Goal: Check status: Check status

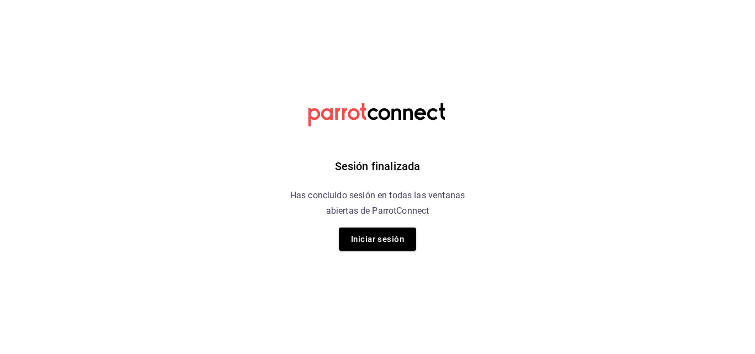
click at [384, 242] on button "Iniciar sesión" at bounding box center [377, 239] width 77 height 23
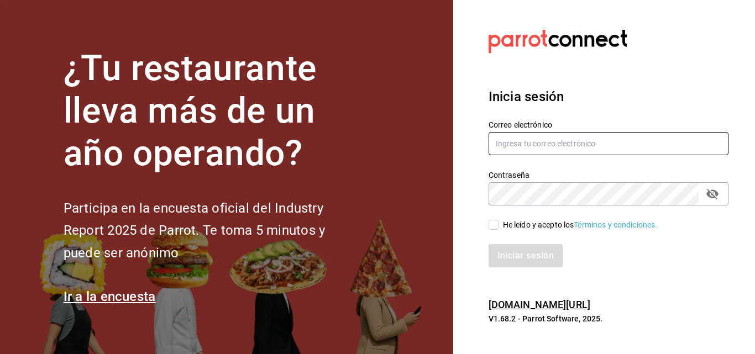
click at [580, 139] on input "text" at bounding box center [609, 143] width 240 height 23
type input "J"
type input "[PERSON_NAME][EMAIL_ADDRESS][PERSON_NAME][DOMAIN_NAME]"
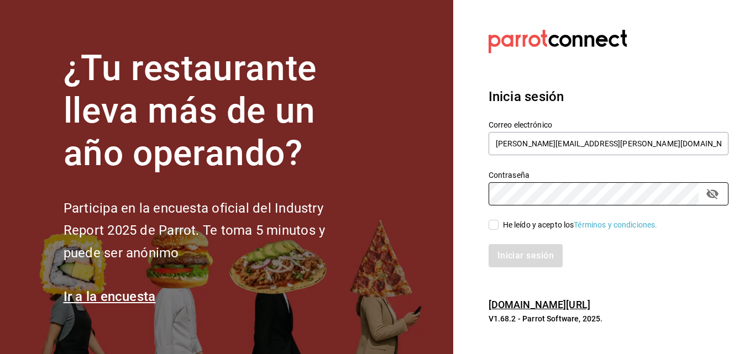
click at [499, 222] on span "He leído y acepto los Términos y condiciones." at bounding box center [578, 225] width 159 height 12
click at [499, 222] on input "He leído y acepto los Términos y condiciones." at bounding box center [494, 225] width 10 height 10
checkbox input "true"
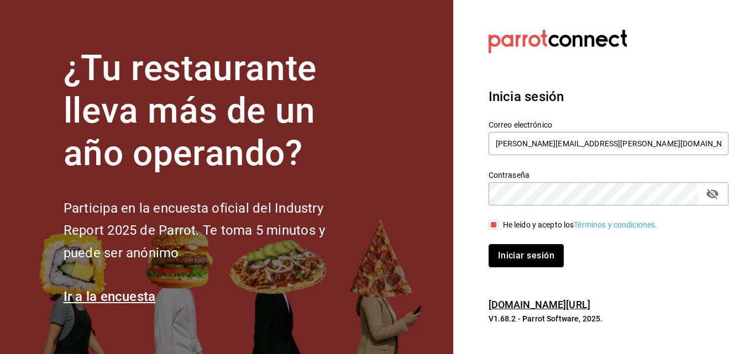
click at [512, 260] on button "Iniciar sesión" at bounding box center [526, 255] width 75 height 23
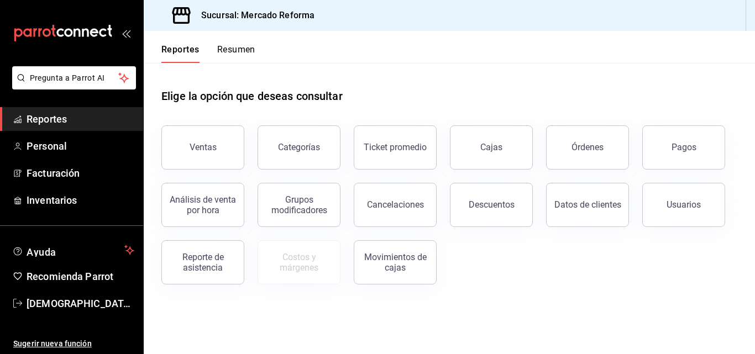
click at [509, 158] on button "Cajas" at bounding box center [491, 147] width 83 height 44
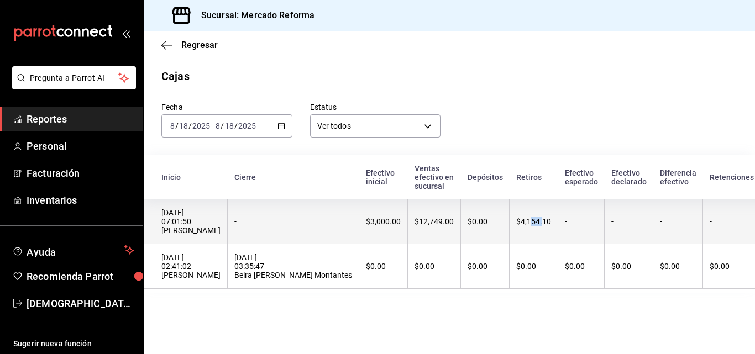
drag, startPoint x: 540, startPoint y: 225, endPoint x: 528, endPoint y: 227, distance: 11.7
click at [528, 226] on div "$4,154.10" at bounding box center [533, 221] width 35 height 9
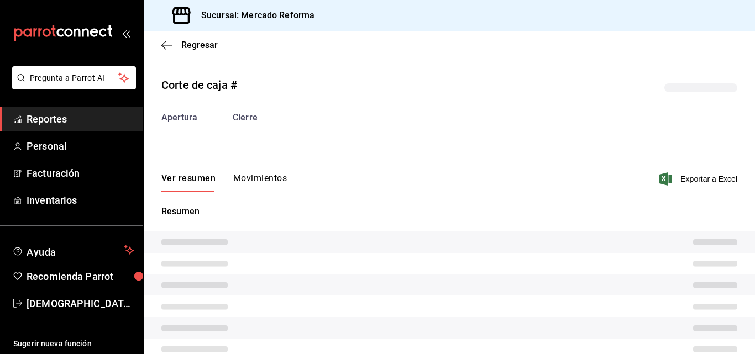
click at [505, 227] on div "Resumen" at bounding box center [449, 300] width 611 height 190
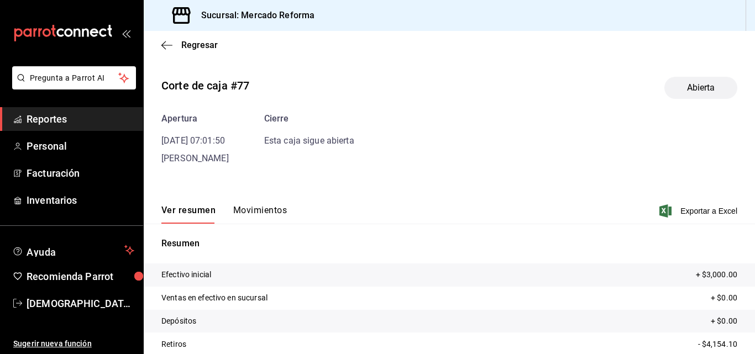
click at [48, 116] on span "Reportes" at bounding box center [81, 119] width 108 height 15
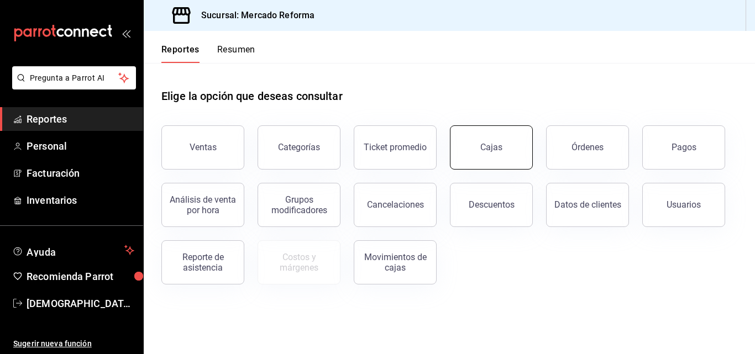
click at [479, 148] on button "Cajas" at bounding box center [491, 147] width 83 height 44
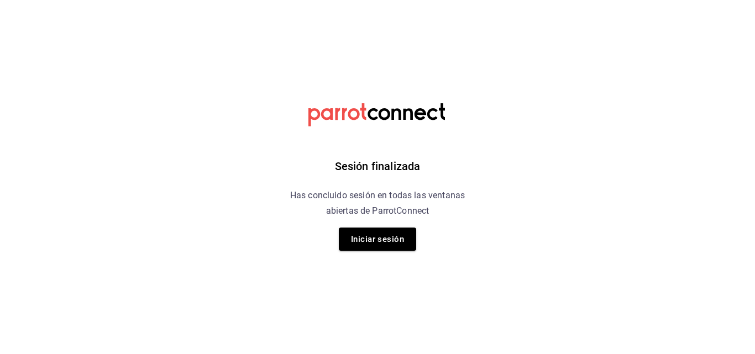
click at [381, 240] on button "Iniciar sesión" at bounding box center [377, 239] width 77 height 23
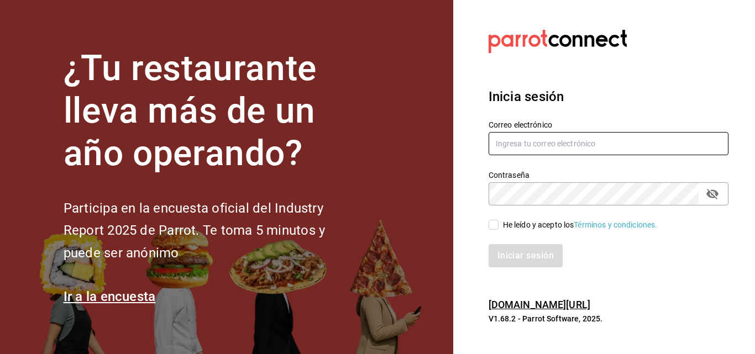
click at [528, 149] on input "text" at bounding box center [609, 143] width 240 height 23
type input "[PERSON_NAME][DEMOGRAPHIC_DATA][PERSON_NAME]"
